Goal: Task Accomplishment & Management: Complete application form

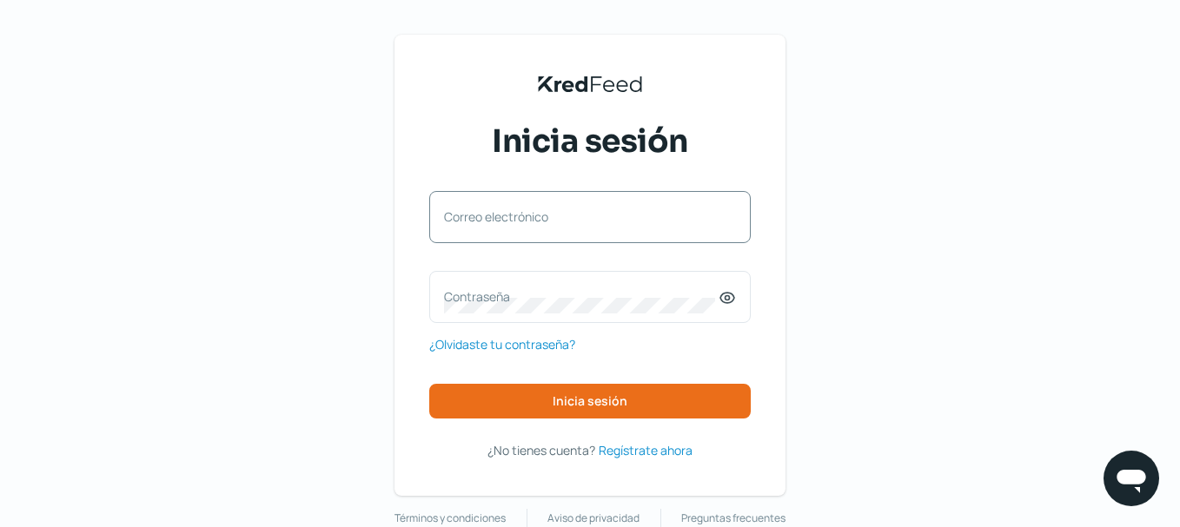
click at [524, 209] on label "Correo electrónico" at bounding box center [581, 217] width 275 height 17
click at [524, 218] on input "Correo electrónico" at bounding box center [590, 226] width 292 height 16
click at [524, 215] on div "Correo electrónico" at bounding box center [589, 217] width 321 height 52
paste input "[EMAIL_ADDRESS][DOMAIN_NAME]"
type input "[EMAIL_ADDRESS][DOMAIN_NAME]"
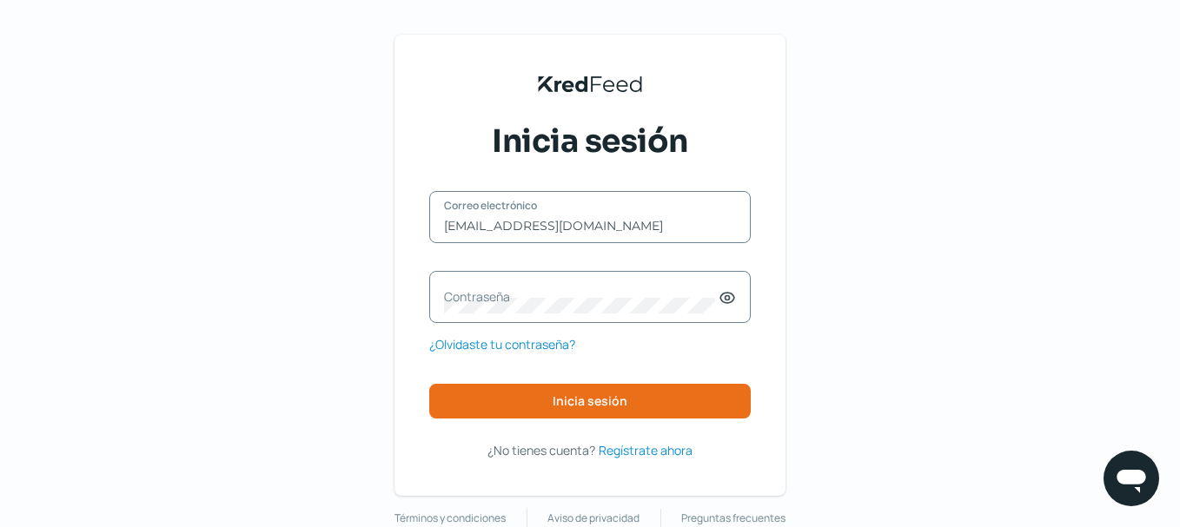
click at [499, 319] on div "Contraseña" at bounding box center [589, 297] width 321 height 52
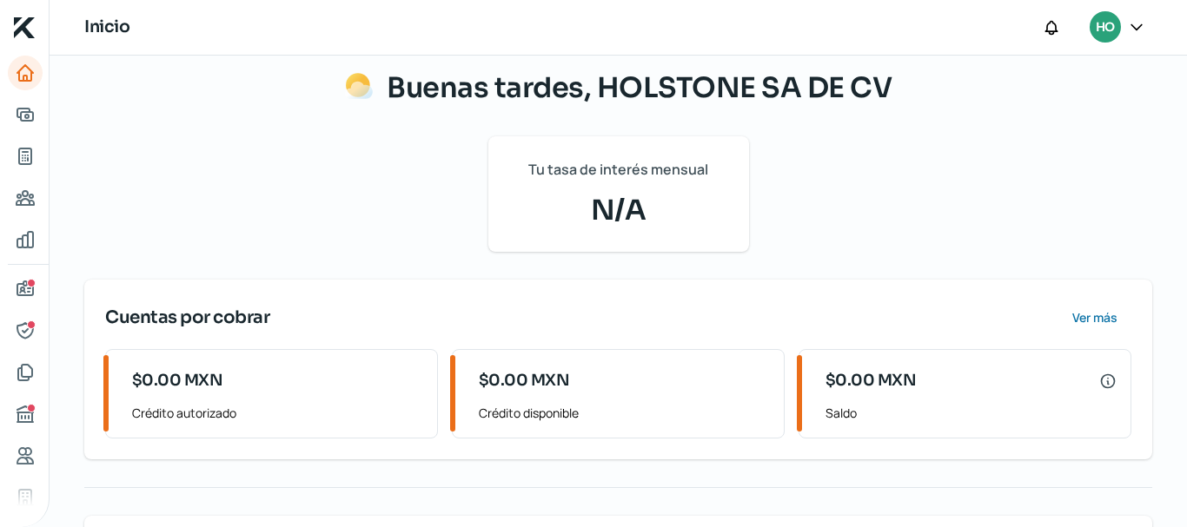
scroll to position [261, 0]
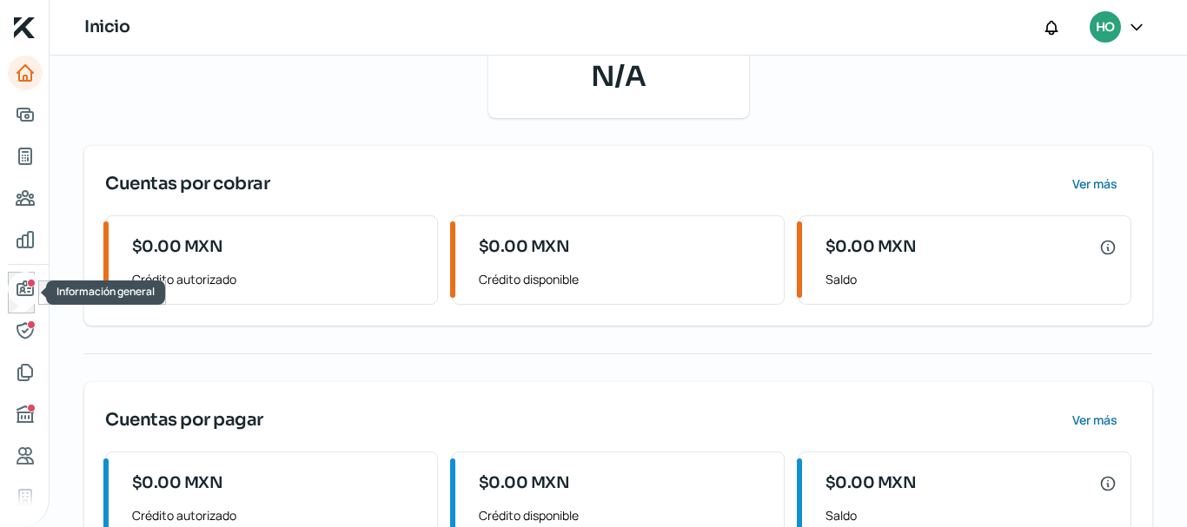
click at [32, 290] on icon "Información general" at bounding box center [25, 289] width 16 height 14
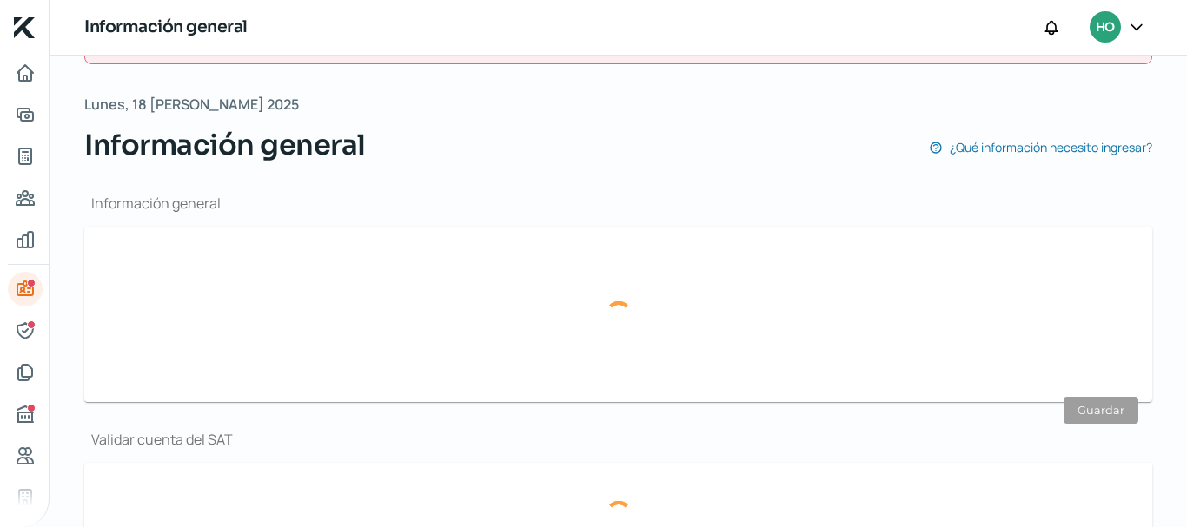
type input "[EMAIL_ADDRESS][DOMAIN_NAME]"
type input "Personas [PERSON_NAME] del régimen general"
type input "HOLSTONE SA DE CV"
type input "55 - 3044 - 2873"
type input "FERROCARRIL DE ACAMBARO"
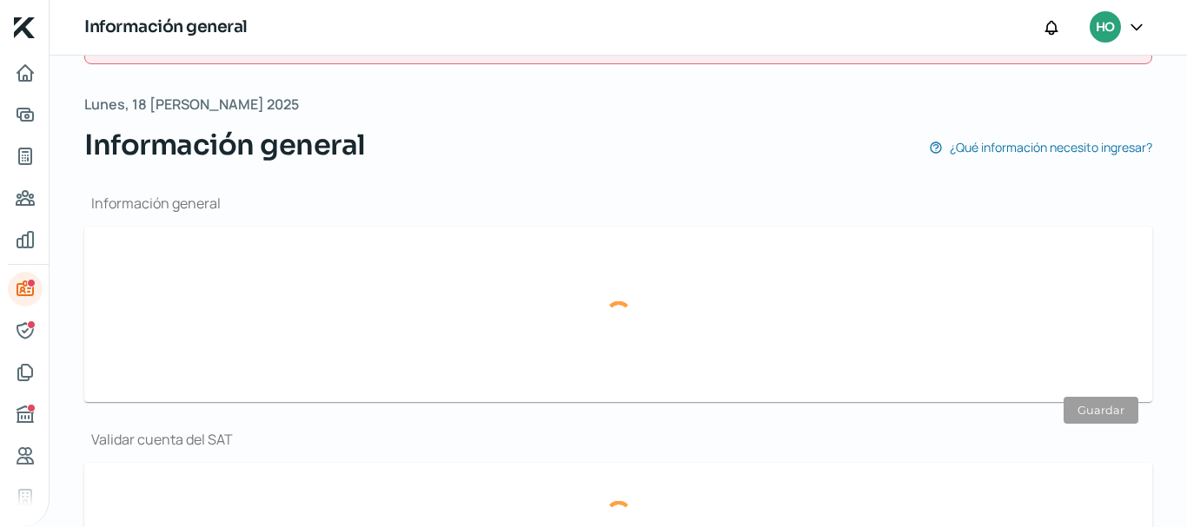
type input "24"
type input "53580"
type input "SAN [PERSON_NAME] TLATILCO"
type input "NAUCALPAN [PERSON_NAME]"
type input "[GEOGRAPHIC_DATA]"
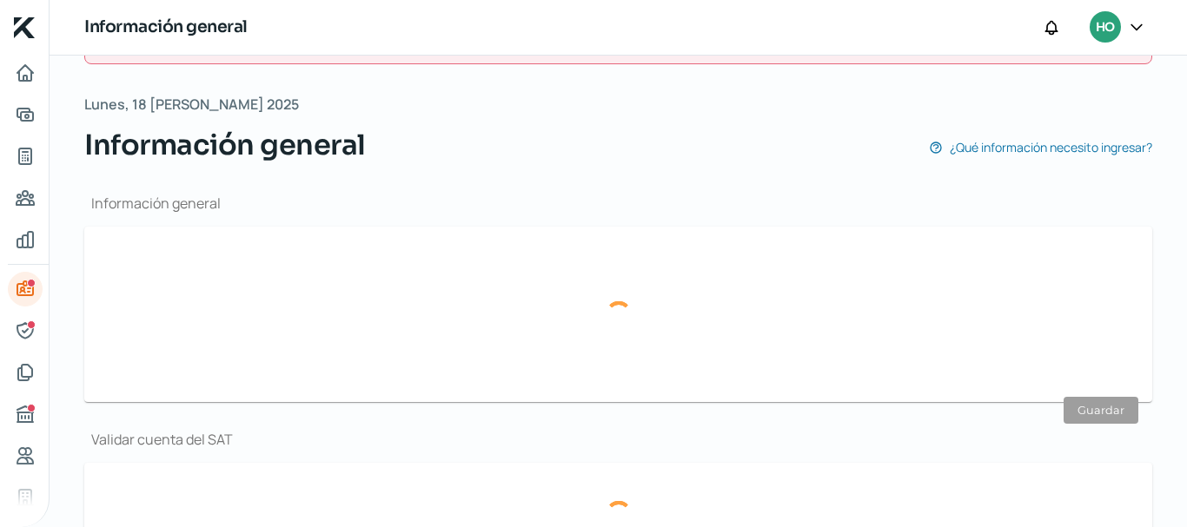
type input "[GEOGRAPHIC_DATA]"
type input "comprobante dom [DATE].pdf"
type input "0"
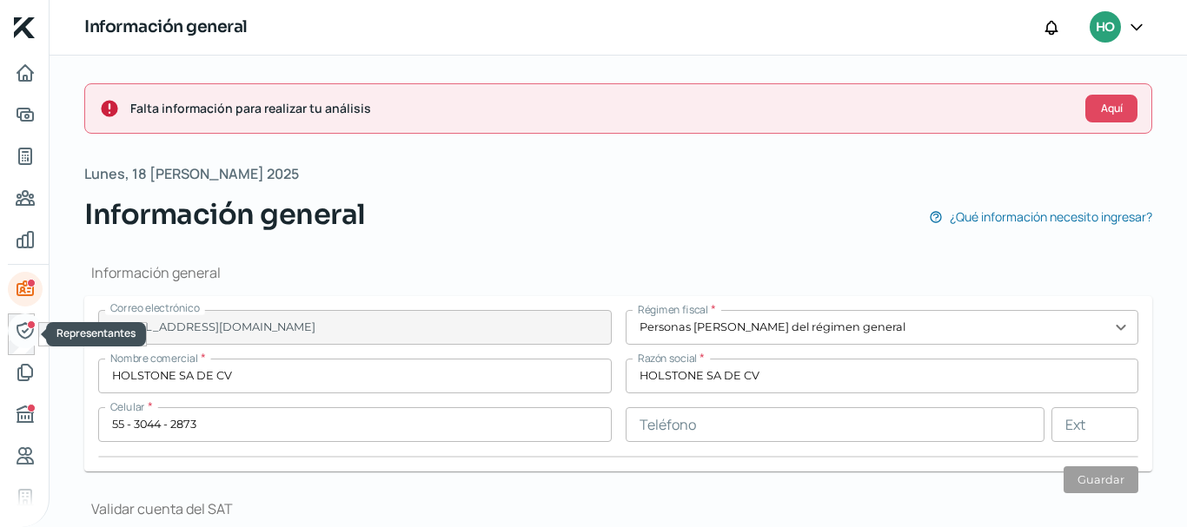
click at [27, 324] on div "Representantes" at bounding box center [31, 325] width 9 height 9
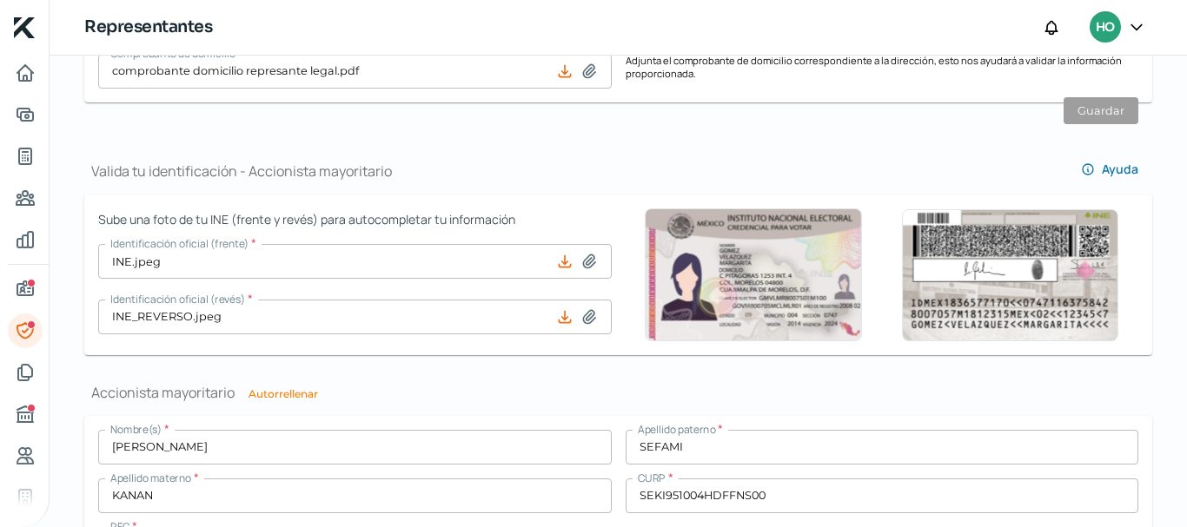
scroll to position [1074, 0]
